Goal: Find specific page/section: Find specific page/section

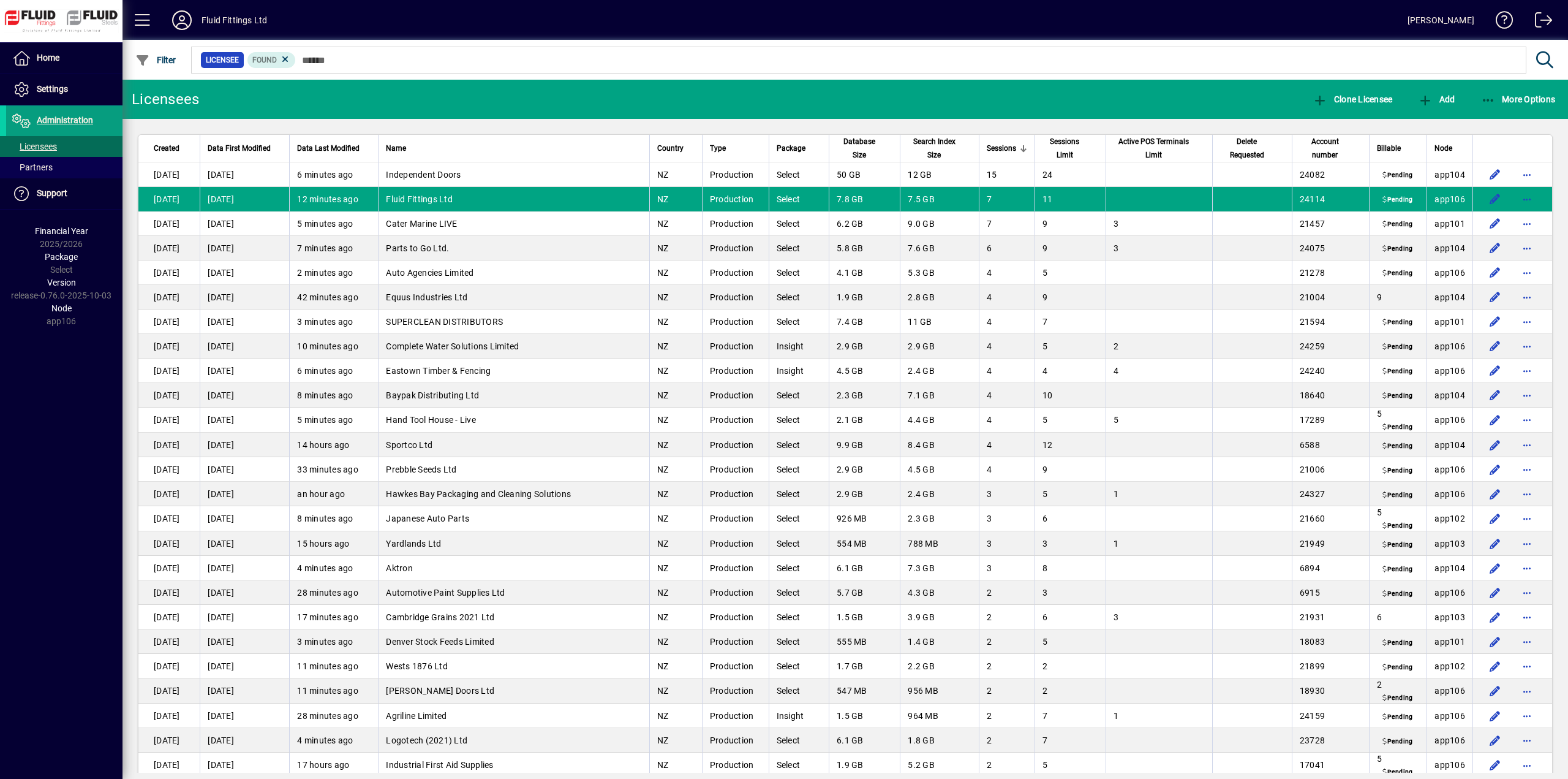
click at [1445, 147] on div "Node" at bounding box center [1450, 148] width 31 height 13
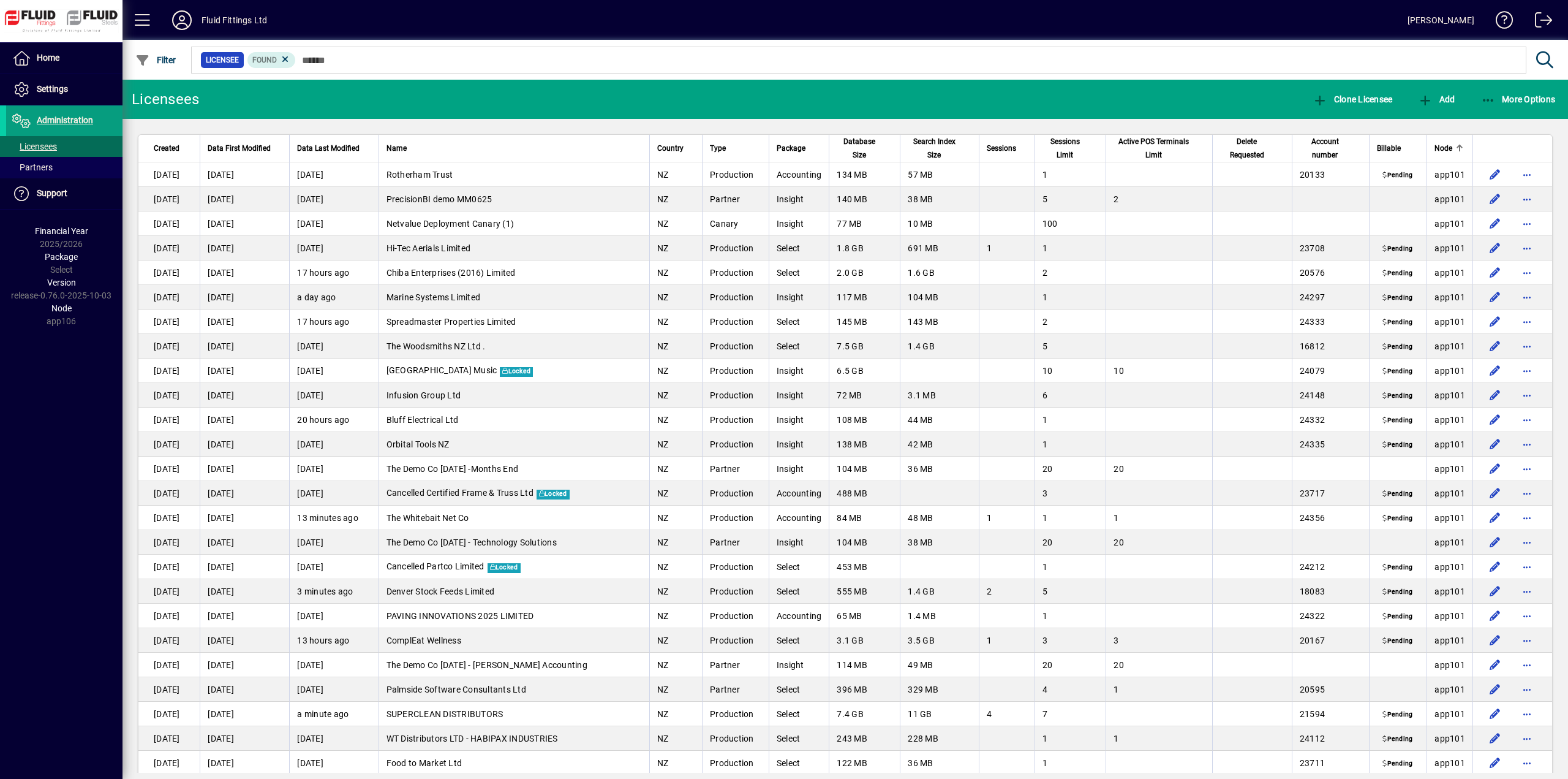
click at [1445, 147] on div "Node" at bounding box center [1450, 148] width 31 height 13
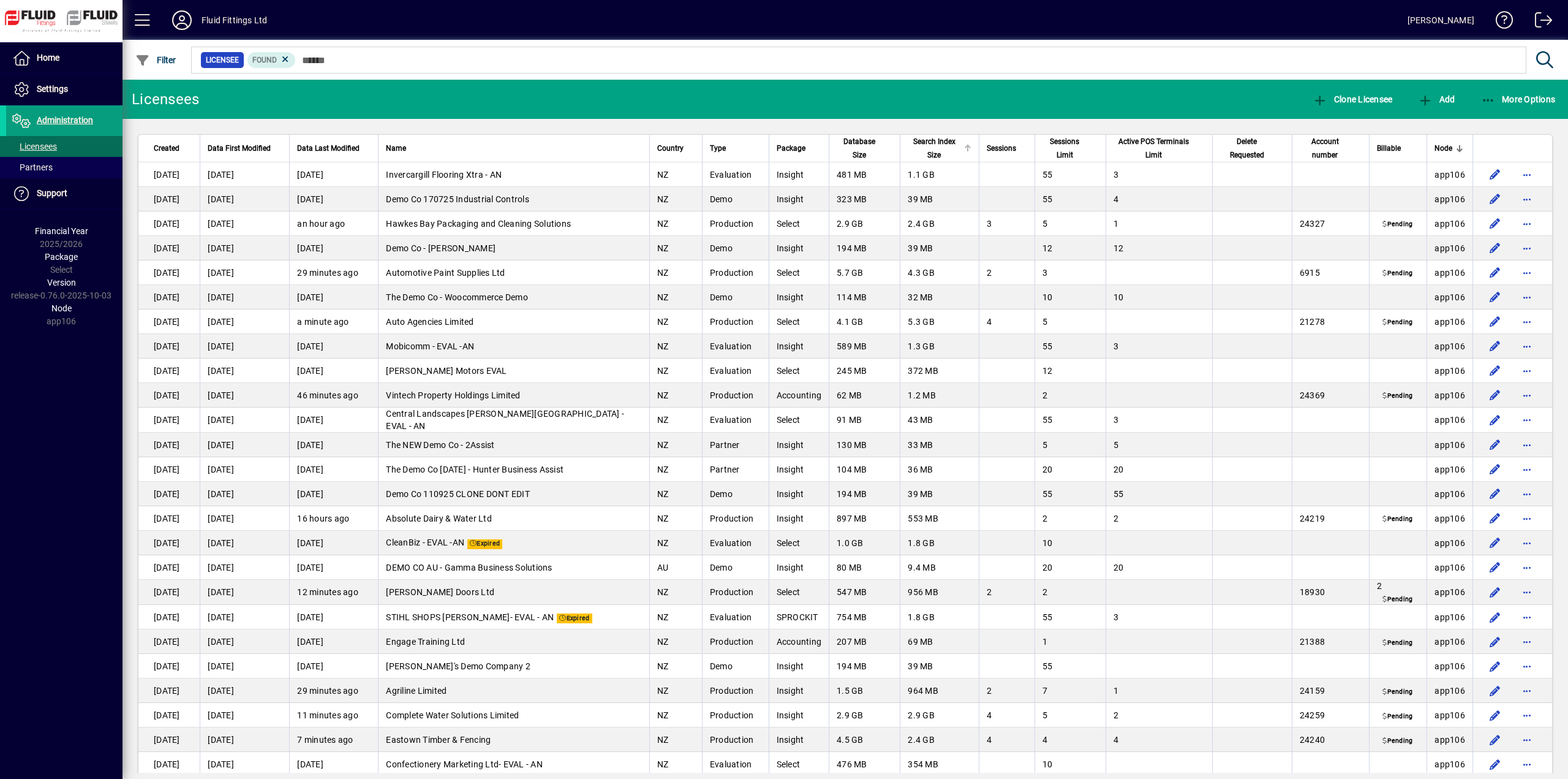
click at [933, 146] on span "Search Index Size" at bounding box center [934, 148] width 52 height 27
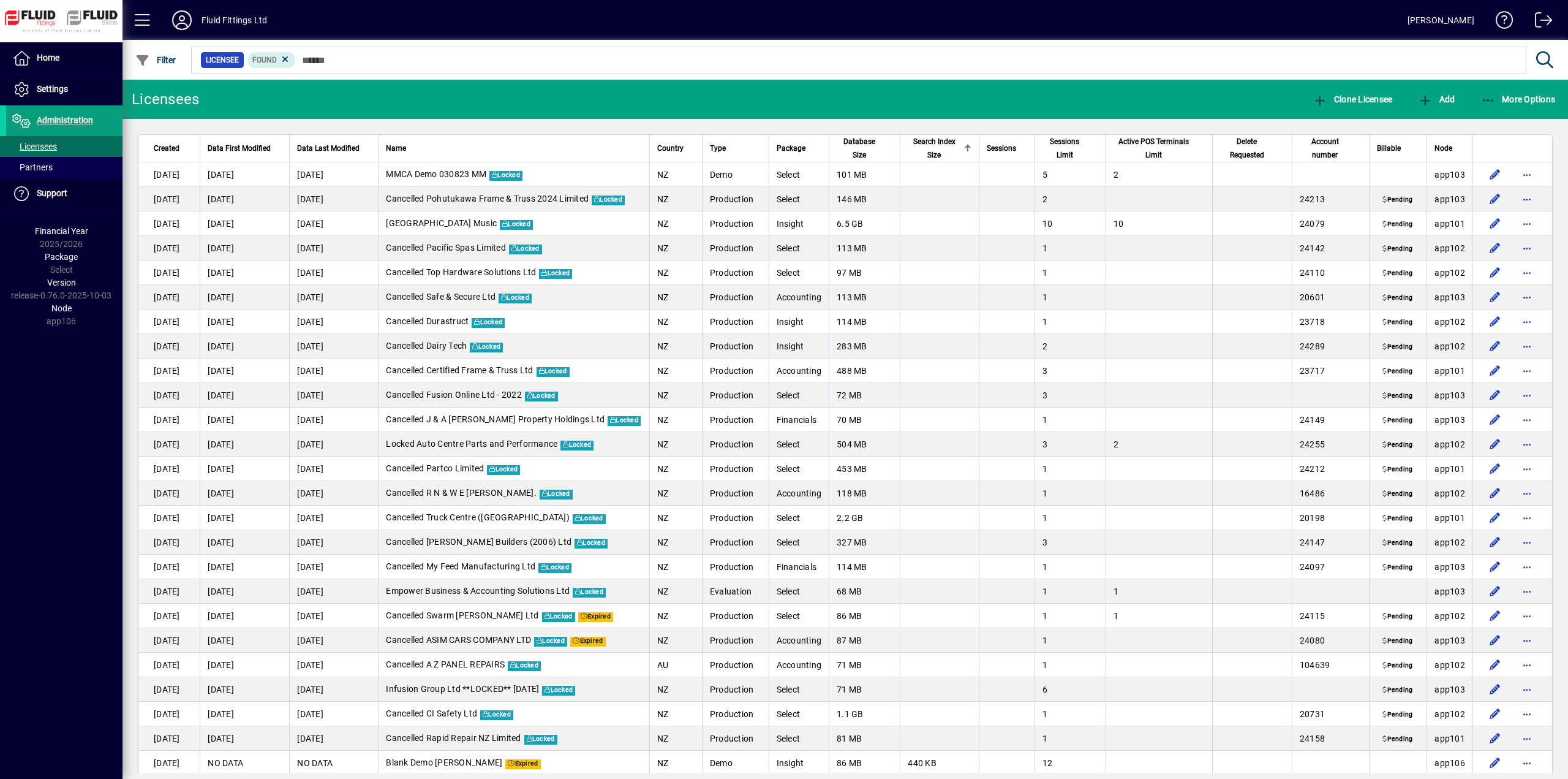
click at [933, 146] on span "Search Index Size" at bounding box center [934, 148] width 52 height 27
